Goal: Transaction & Acquisition: Subscribe to service/newsletter

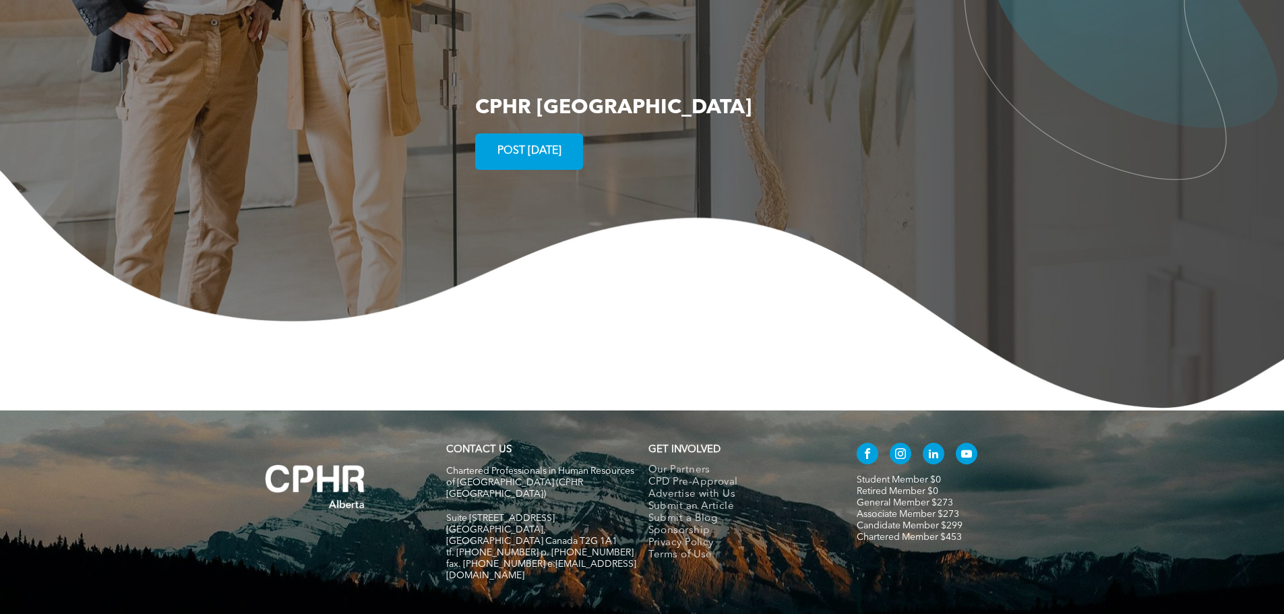
scroll to position [2593, 0]
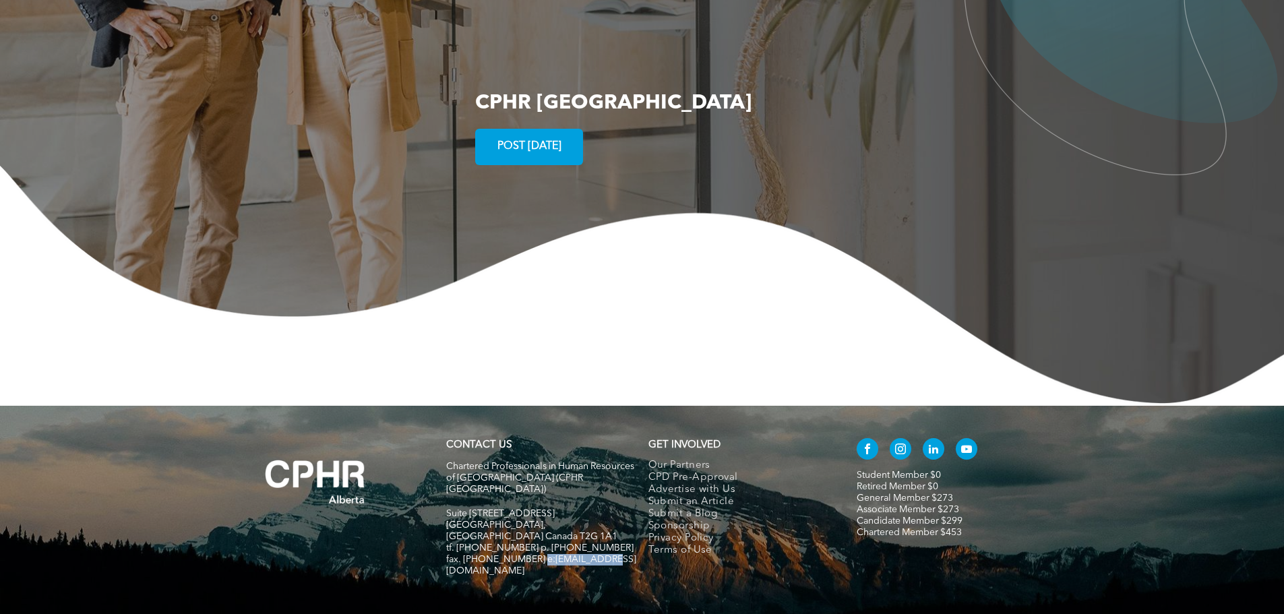
drag, startPoint x: 600, startPoint y: 481, endPoint x: 534, endPoint y: 483, distance: 65.4
click at [534, 555] on span "fax. [PHONE_NUMBER] e:[EMAIL_ADDRESS][DOMAIN_NAME]" at bounding box center [541, 565] width 190 height 21
copy span "info@cphrab.ca"
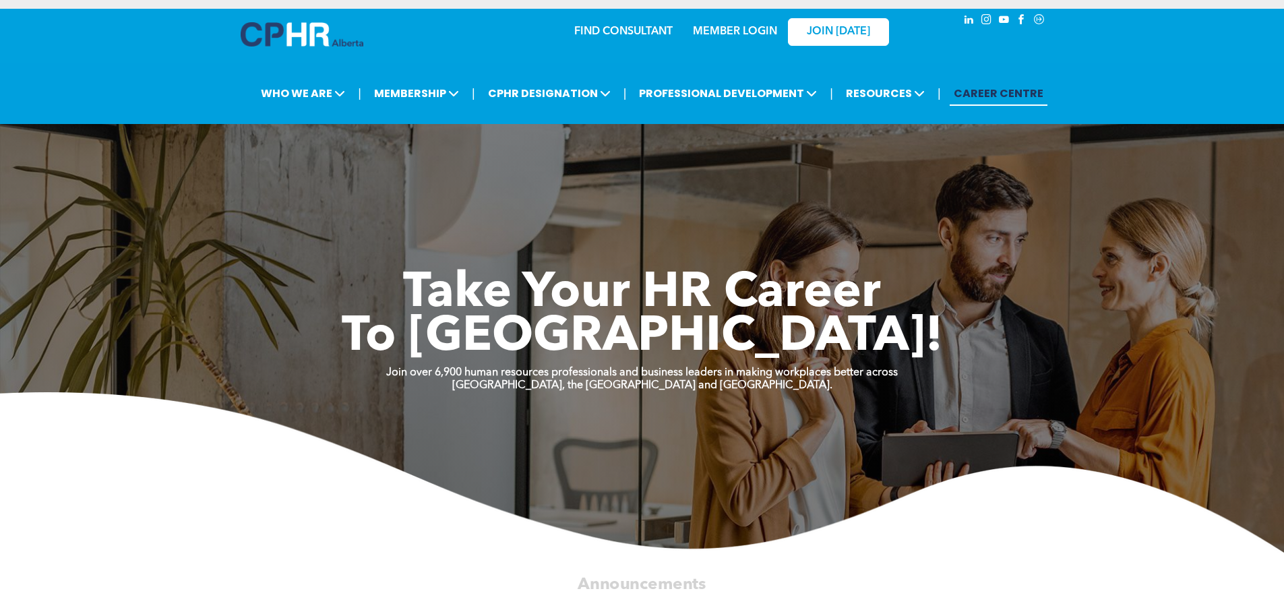
scroll to position [0, 0]
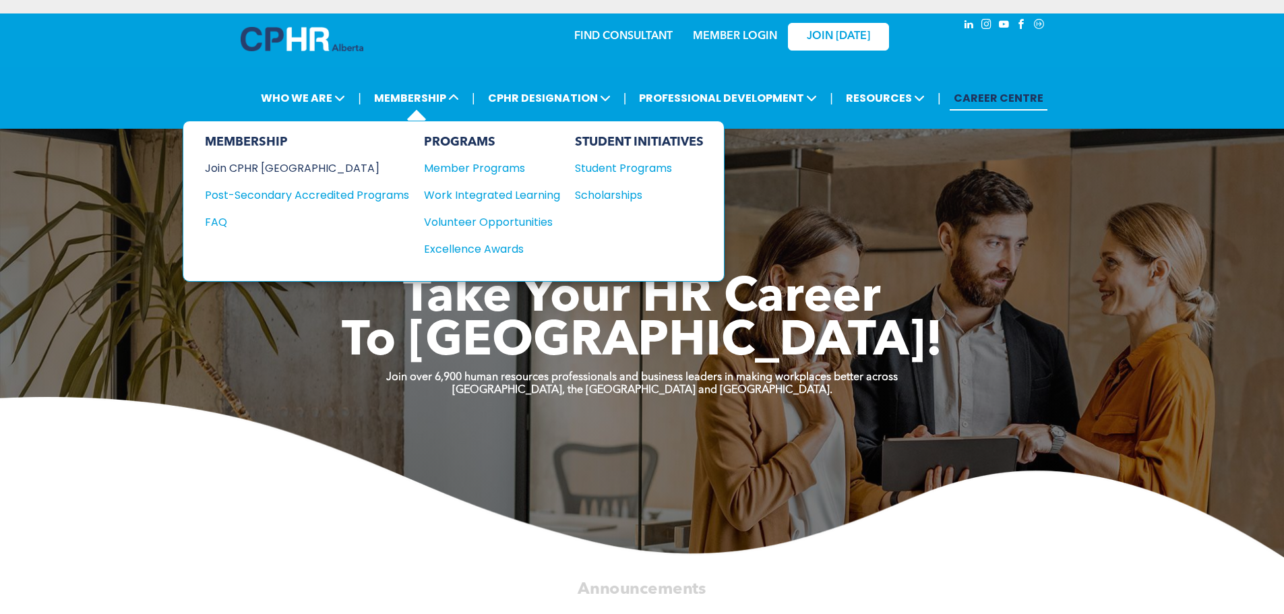
click at [293, 175] on div "Join CPHR [GEOGRAPHIC_DATA]" at bounding box center [297, 168] width 184 height 17
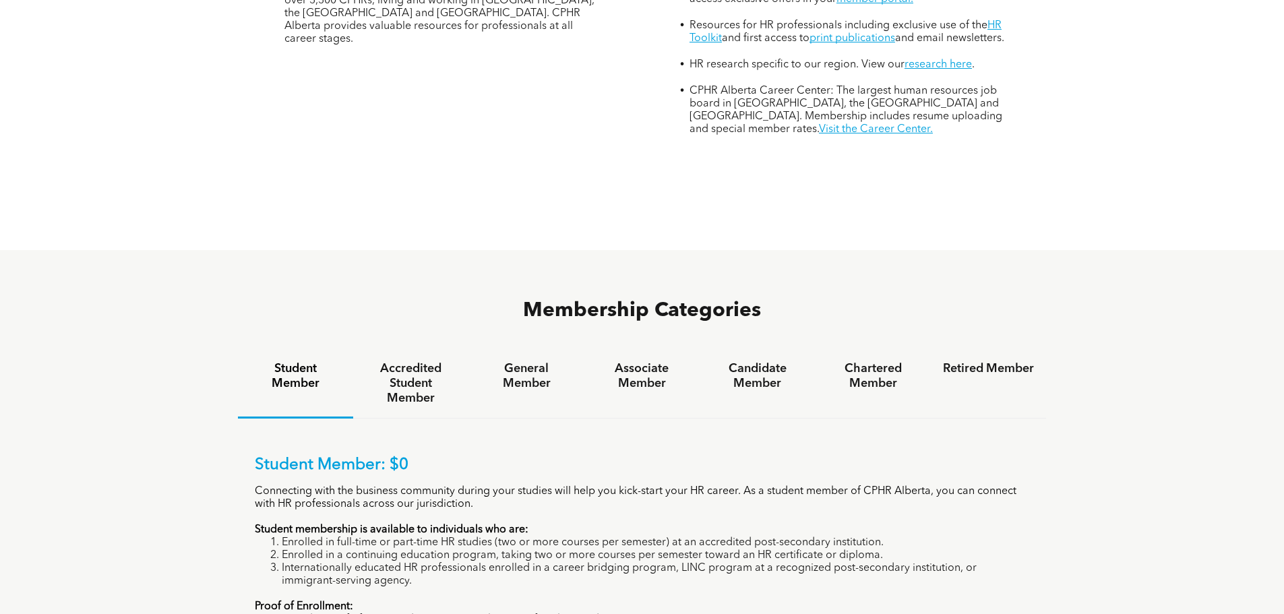
scroll to position [741, 0]
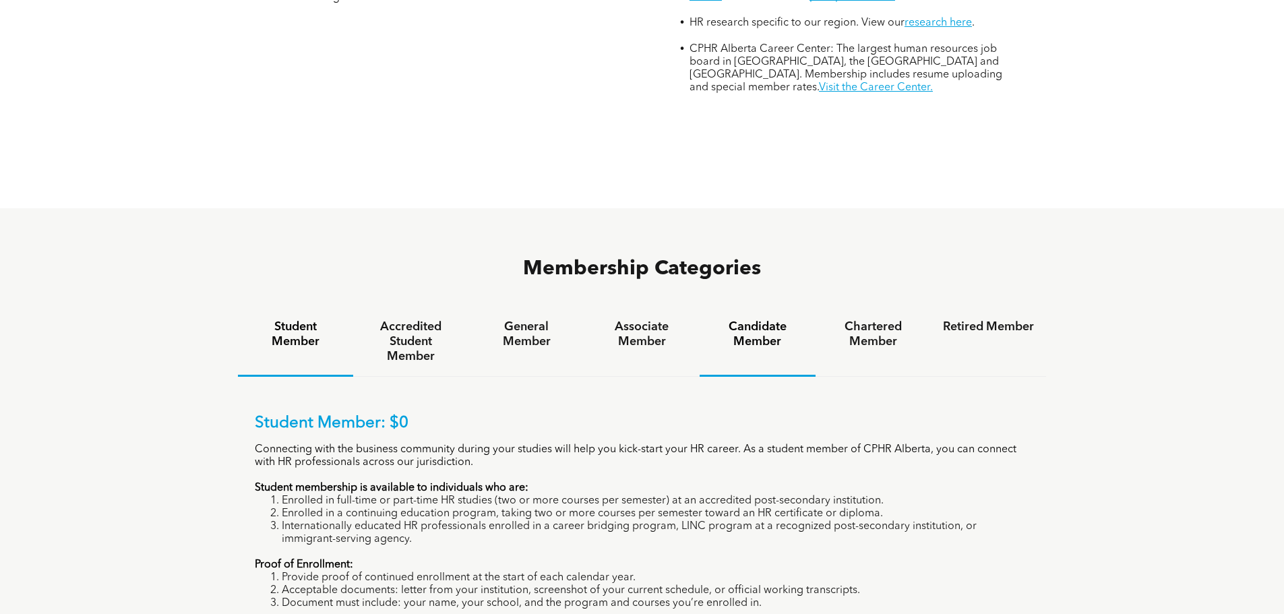
click at [771, 319] on h4 "Candidate Member" at bounding box center [757, 334] width 91 height 30
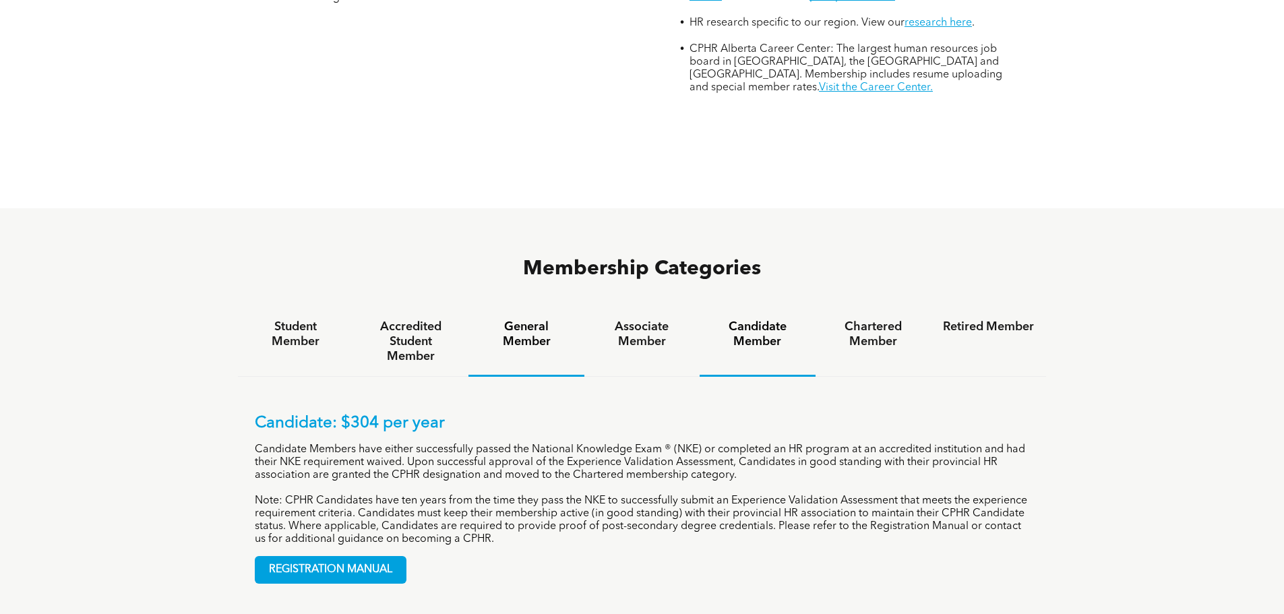
click at [522, 307] on div "General Member" at bounding box center [525, 341] width 115 height 69
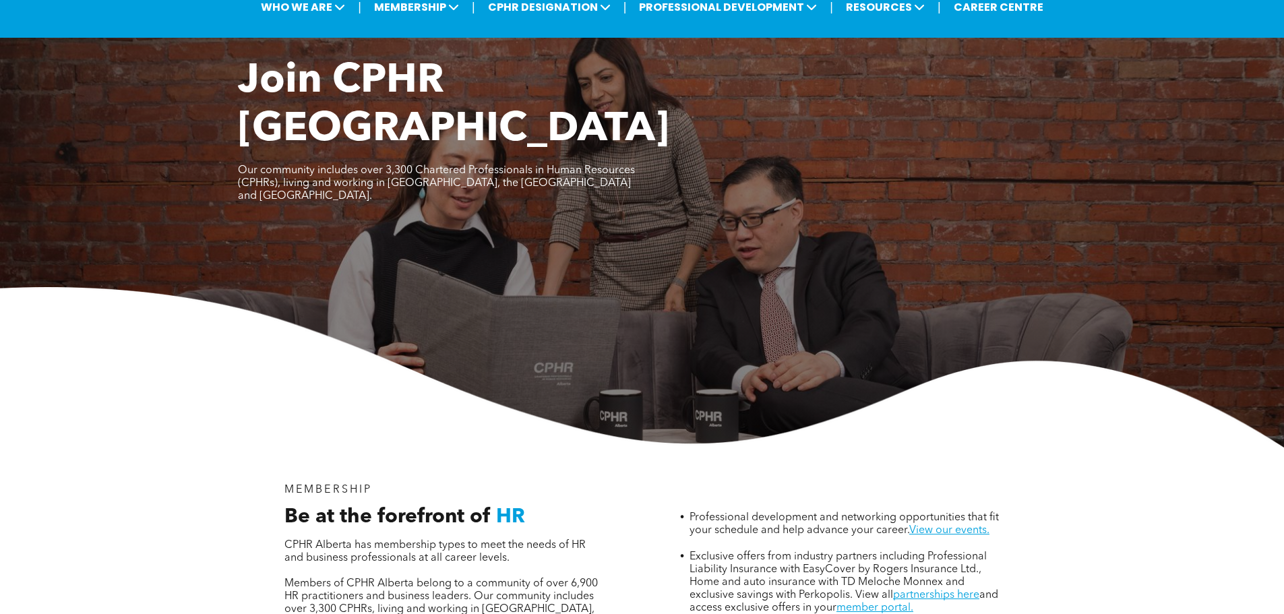
scroll to position [0, 0]
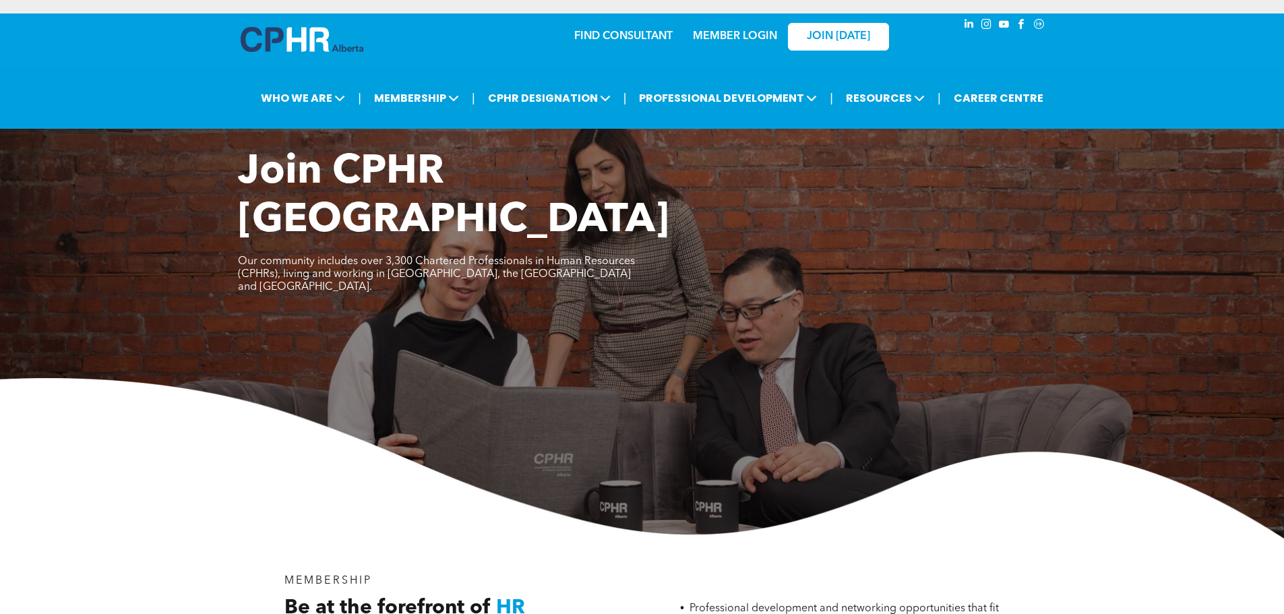
click at [729, 31] on link "MEMBER LOGIN" at bounding box center [735, 36] width 84 height 11
